Goal: Navigation & Orientation: Find specific page/section

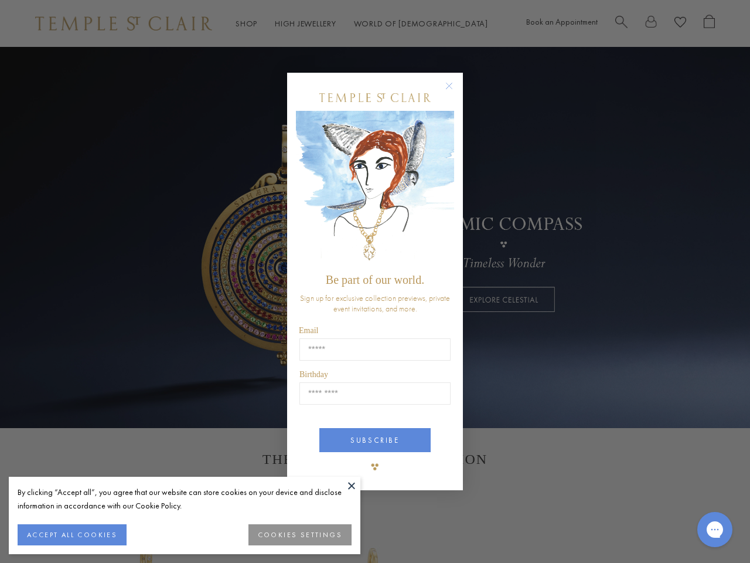
click at [375, 281] on span "Be part of our world." at bounding box center [375, 279] width 98 height 13
click at [352, 485] on button at bounding box center [352, 485] width 18 height 18
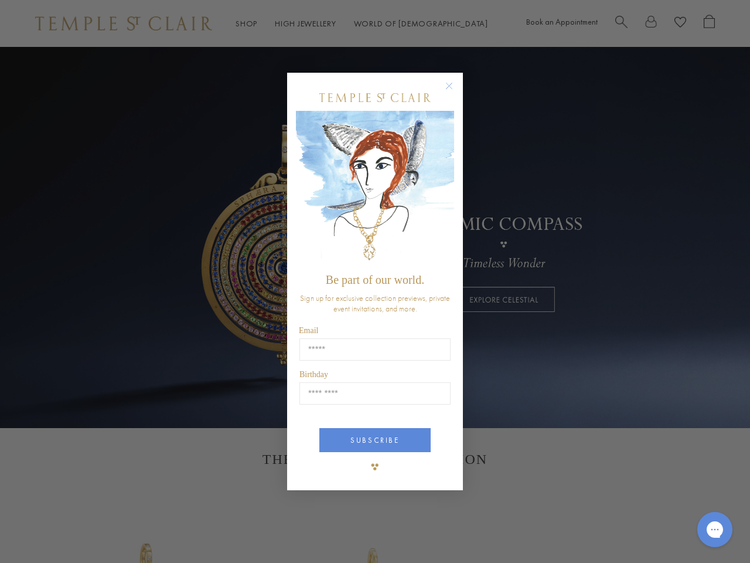
click at [71, 534] on div "Close dialog Be part of our world. Sign up for exclusive collection previews, p…" at bounding box center [375, 281] width 750 height 563
click at [301, 534] on div "Close dialog Be part of our world. Sign up for exclusive collection previews, p…" at bounding box center [375, 281] width 750 height 563
click at [455, 91] on icon "Close dialog" at bounding box center [449, 86] width 15 height 15
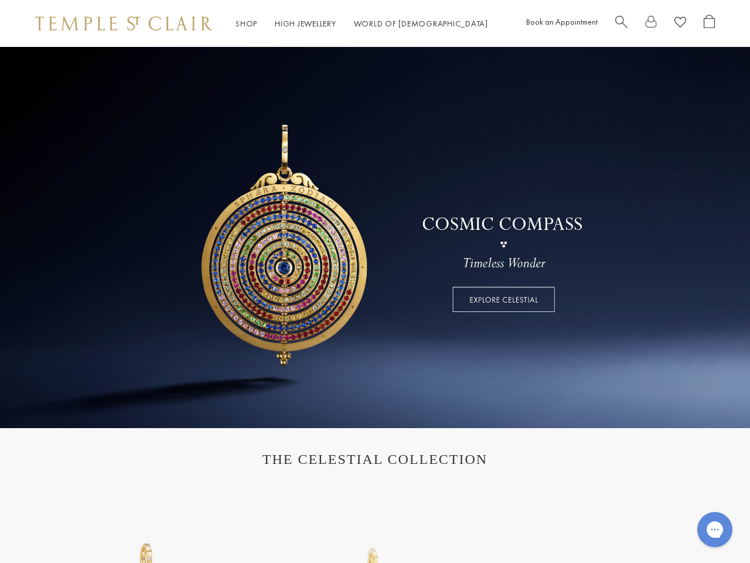
click at [375, 472] on button "SUBSCRIBE" at bounding box center [374, 484] width 111 height 24
click at [715, 529] on icon "Gorgias live chat" at bounding box center [714, 528] width 11 height 11
